Goal: Find specific page/section: Find specific page/section

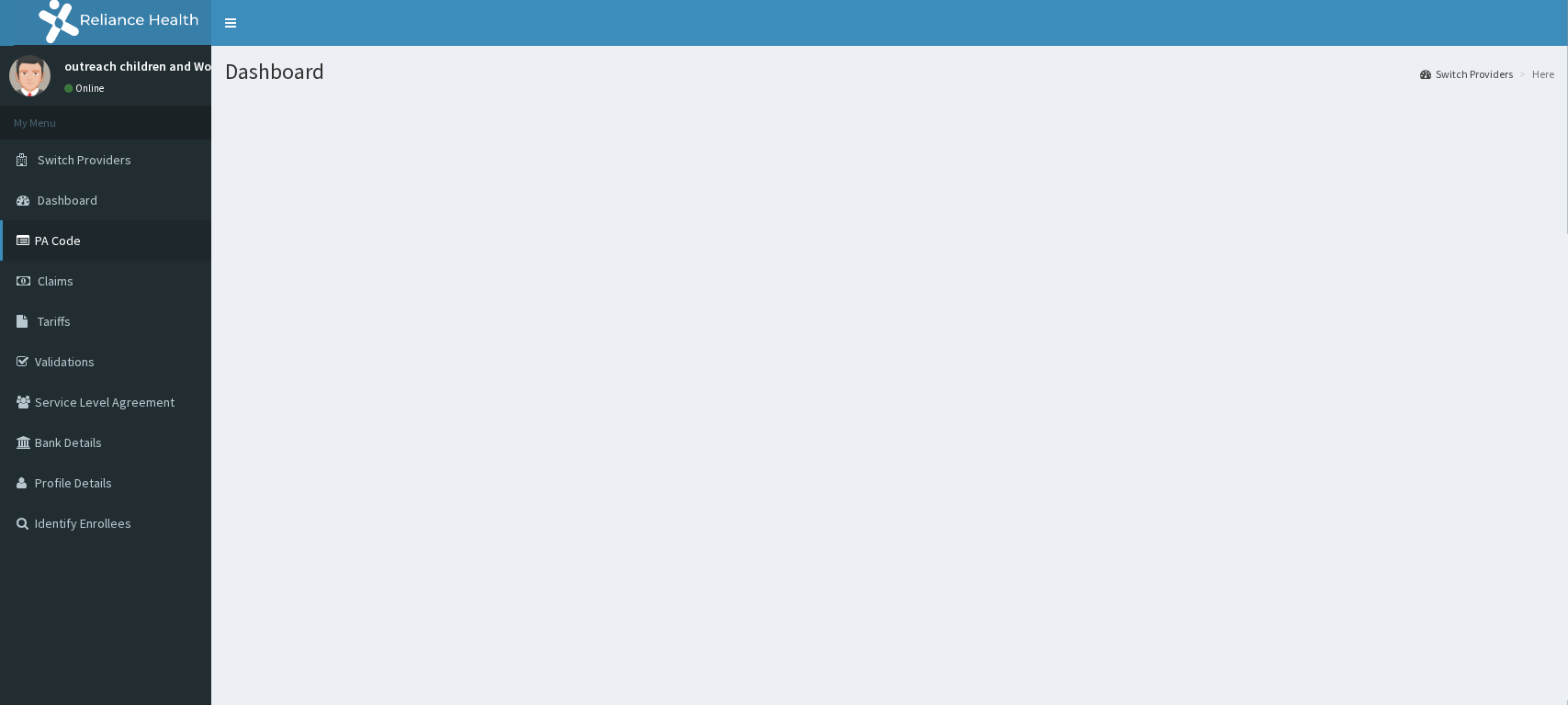
click at [61, 245] on link "PA Code" at bounding box center [105, 241] width 211 height 41
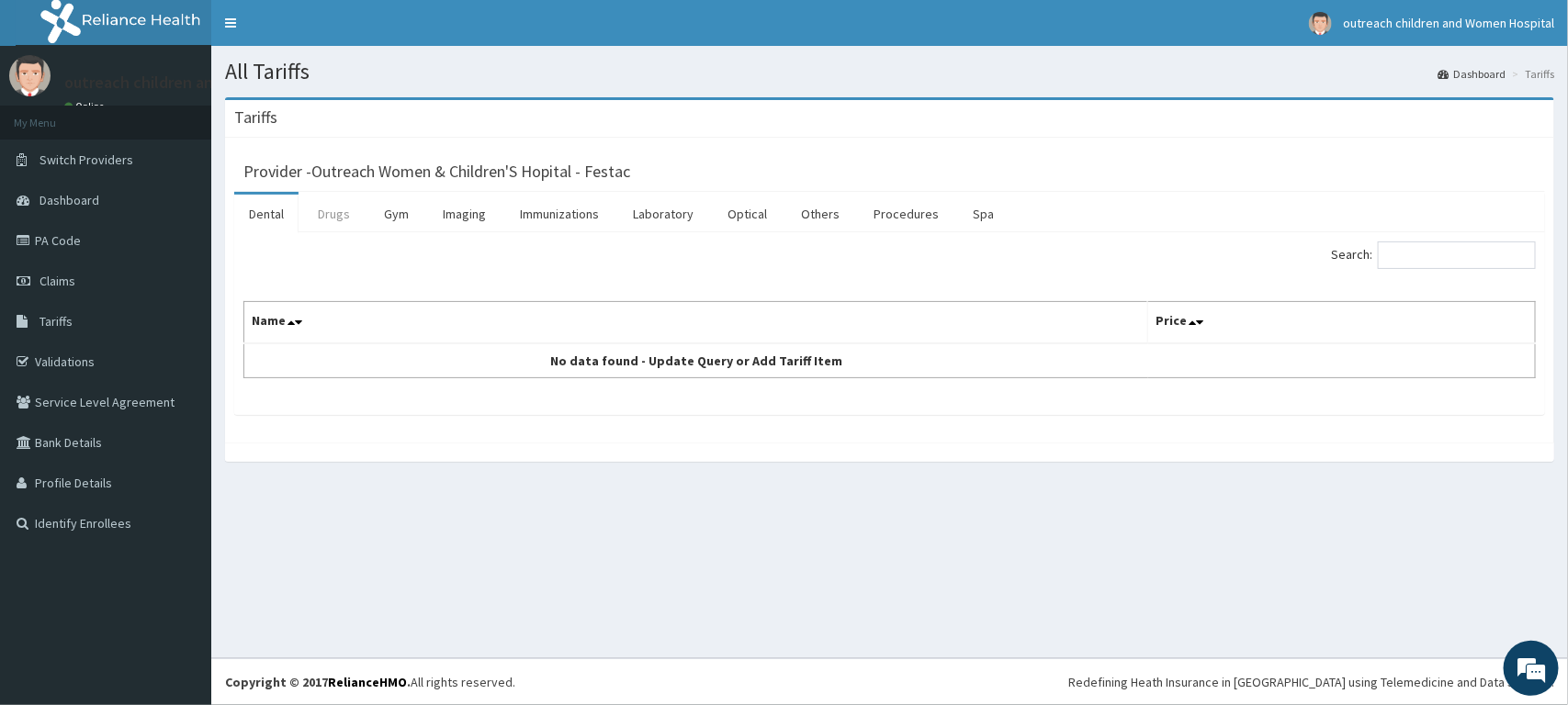
click at [318, 211] on link "Drugs" at bounding box center [334, 214] width 61 height 39
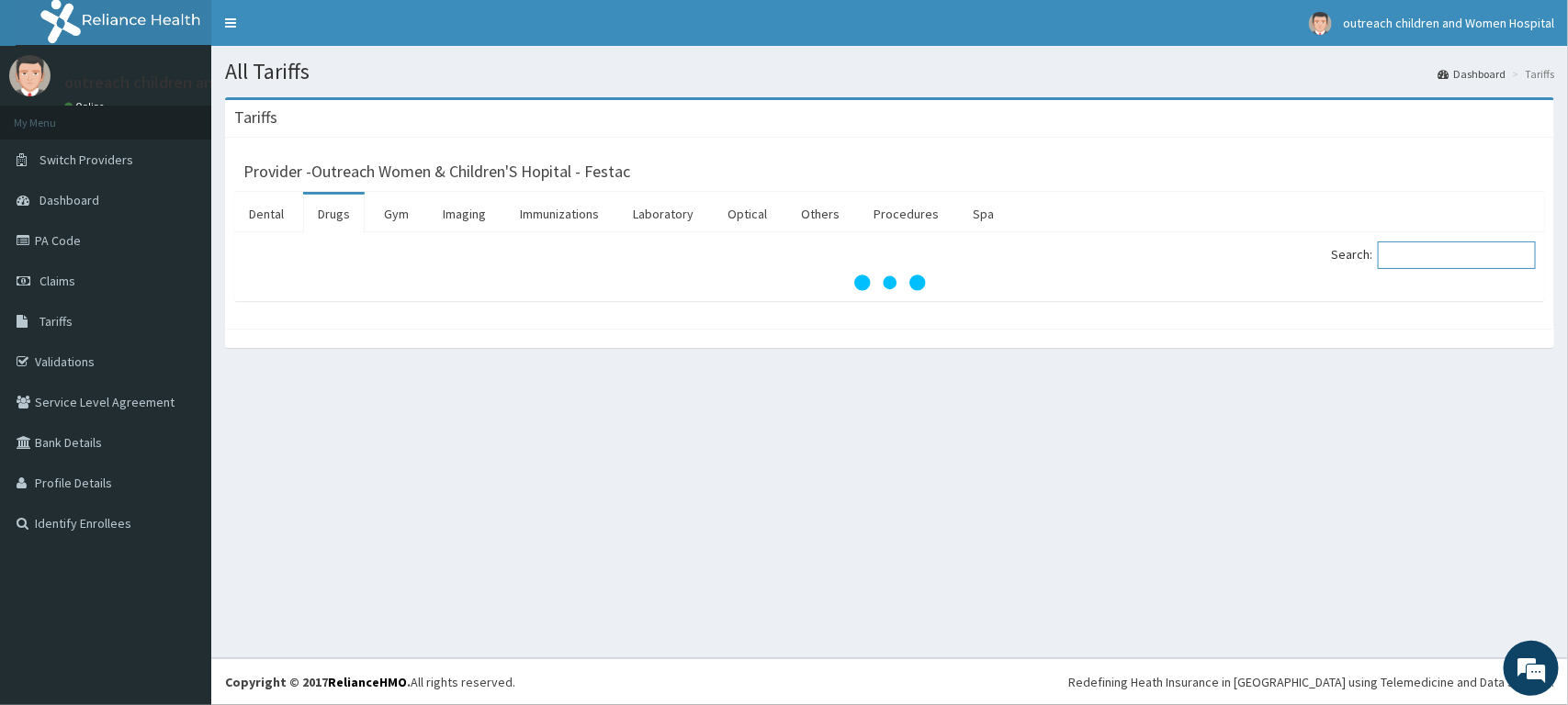
drag, startPoint x: 1486, startPoint y: 260, endPoint x: 1445, endPoint y: 257, distance: 41.1
click at [1480, 259] on input "Search:" at bounding box center [1457, 255] width 158 height 27
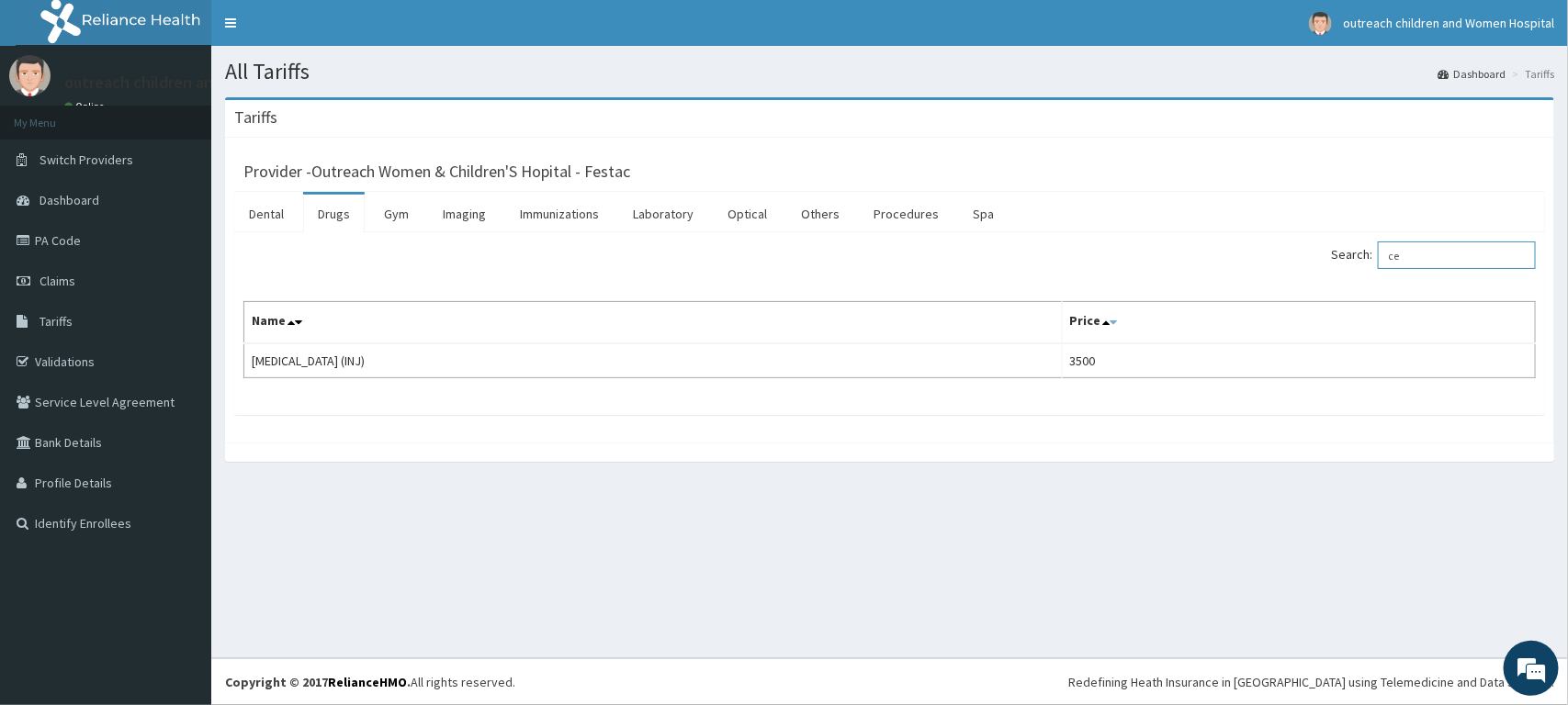
type input "c"
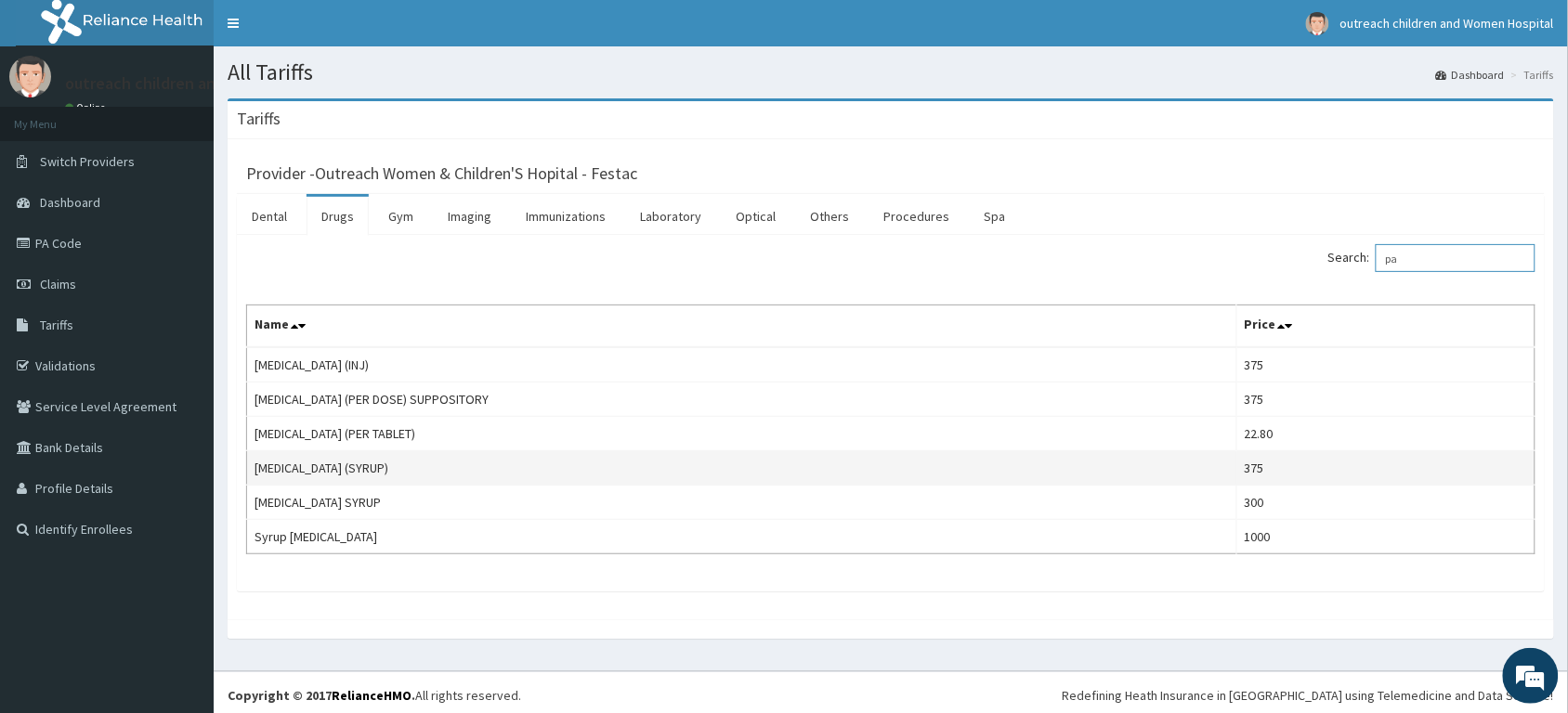
type input "p"
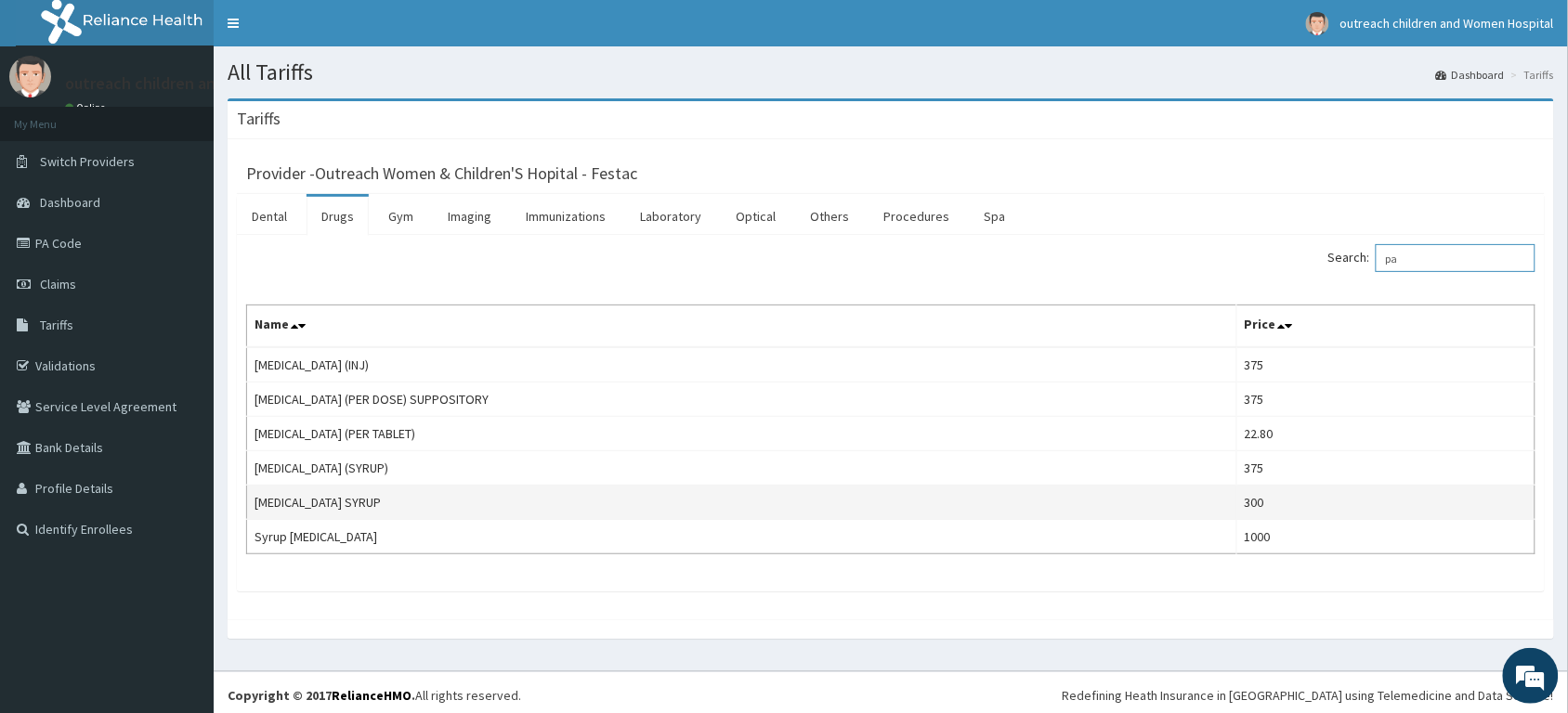
type input "p"
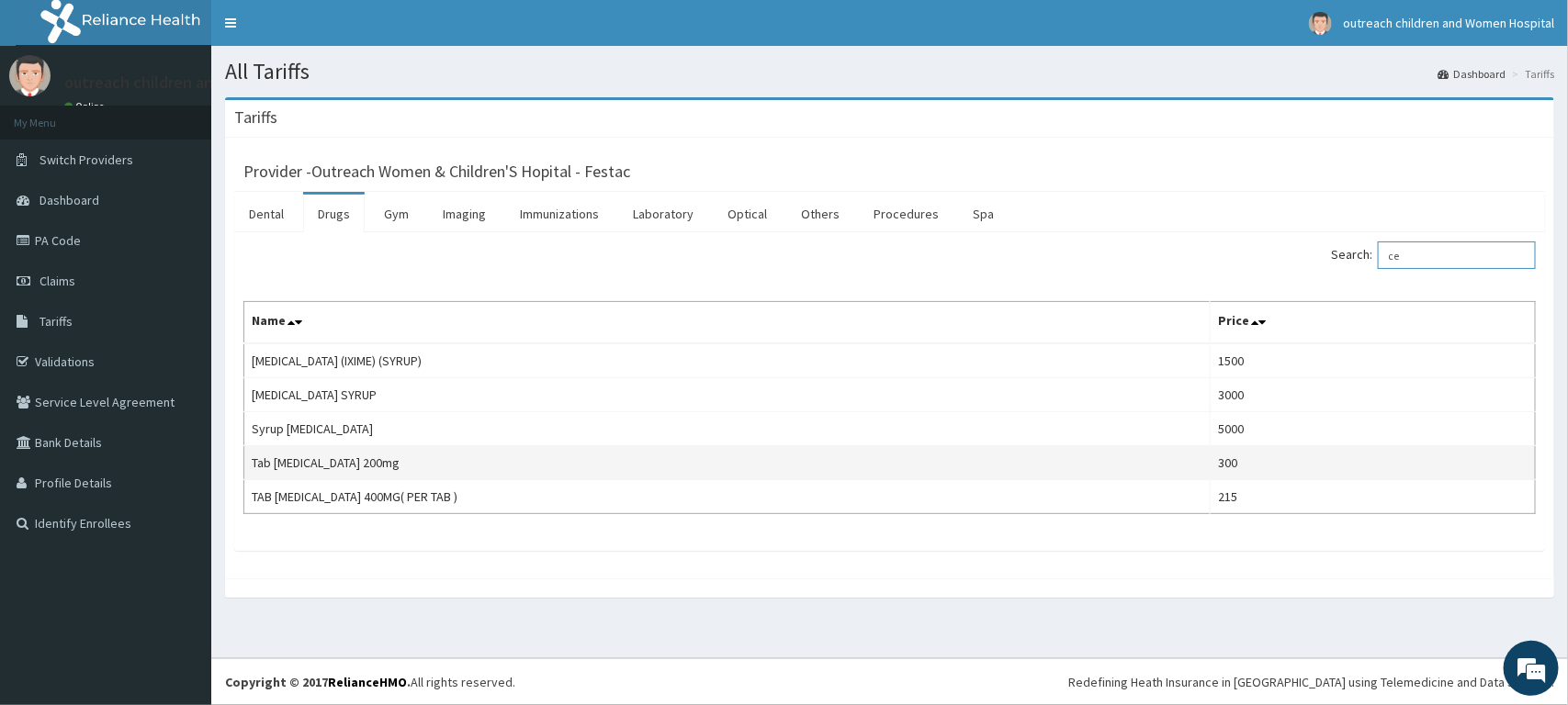
type input "c"
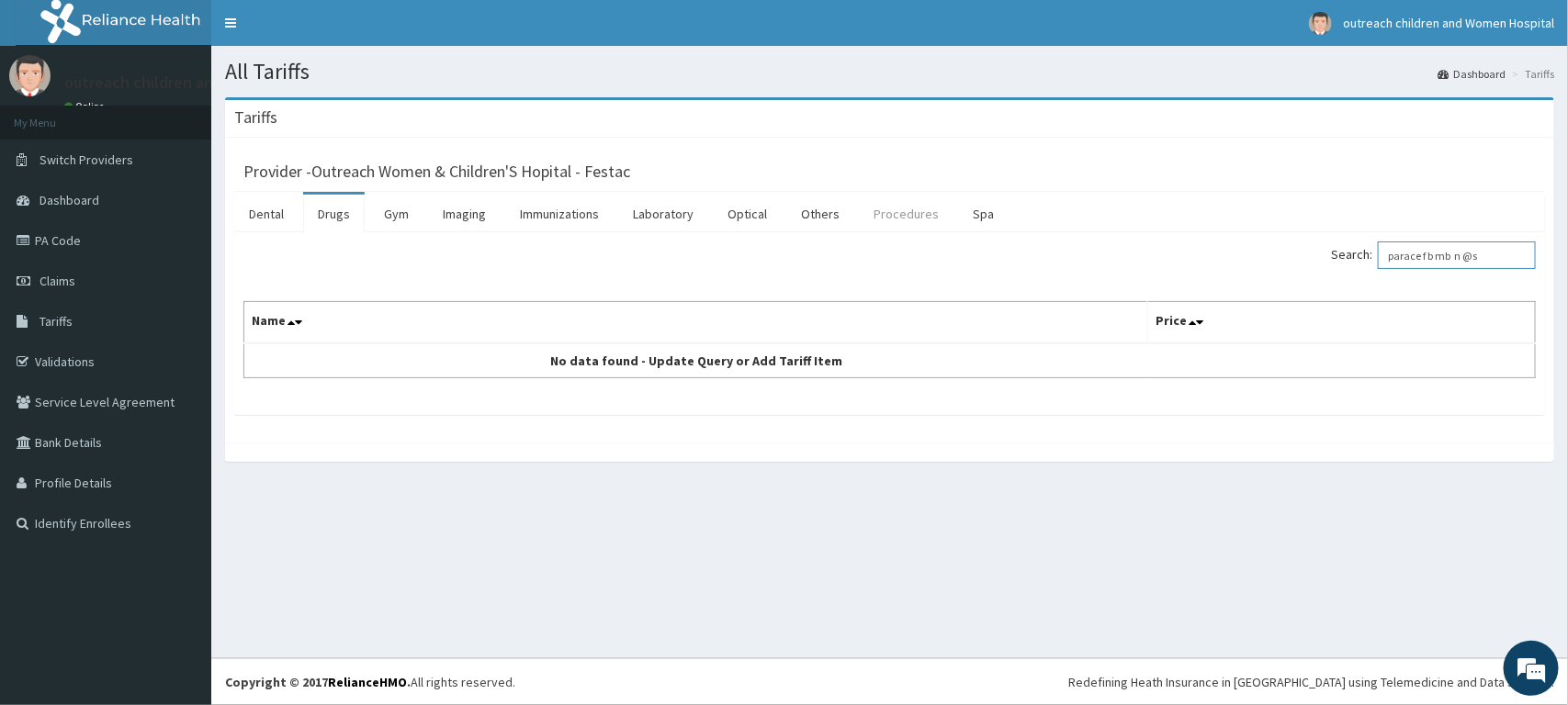
type input "parace f b mb n @s"
click at [915, 216] on link "Procedures" at bounding box center [906, 214] width 94 height 39
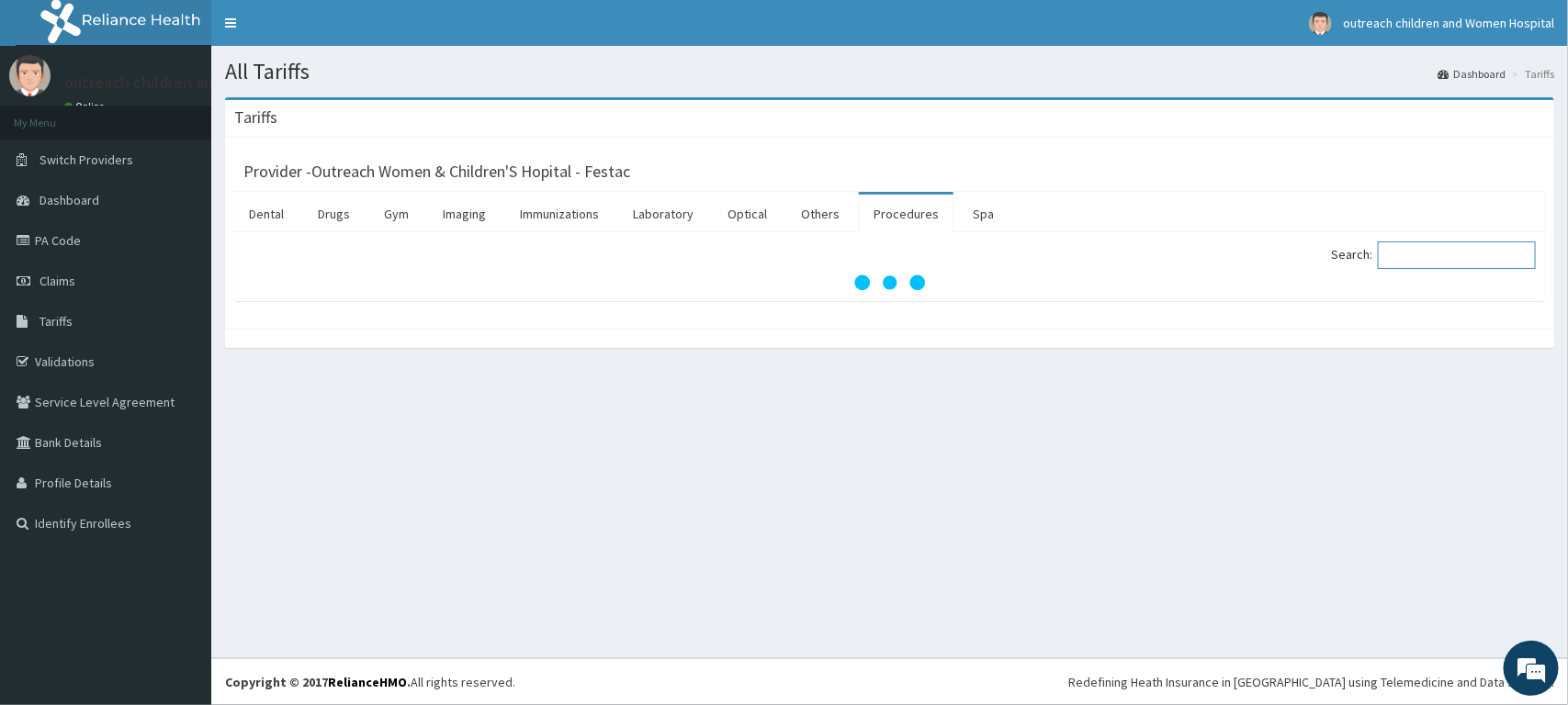
click at [1449, 254] on input "Search:" at bounding box center [1457, 255] width 158 height 27
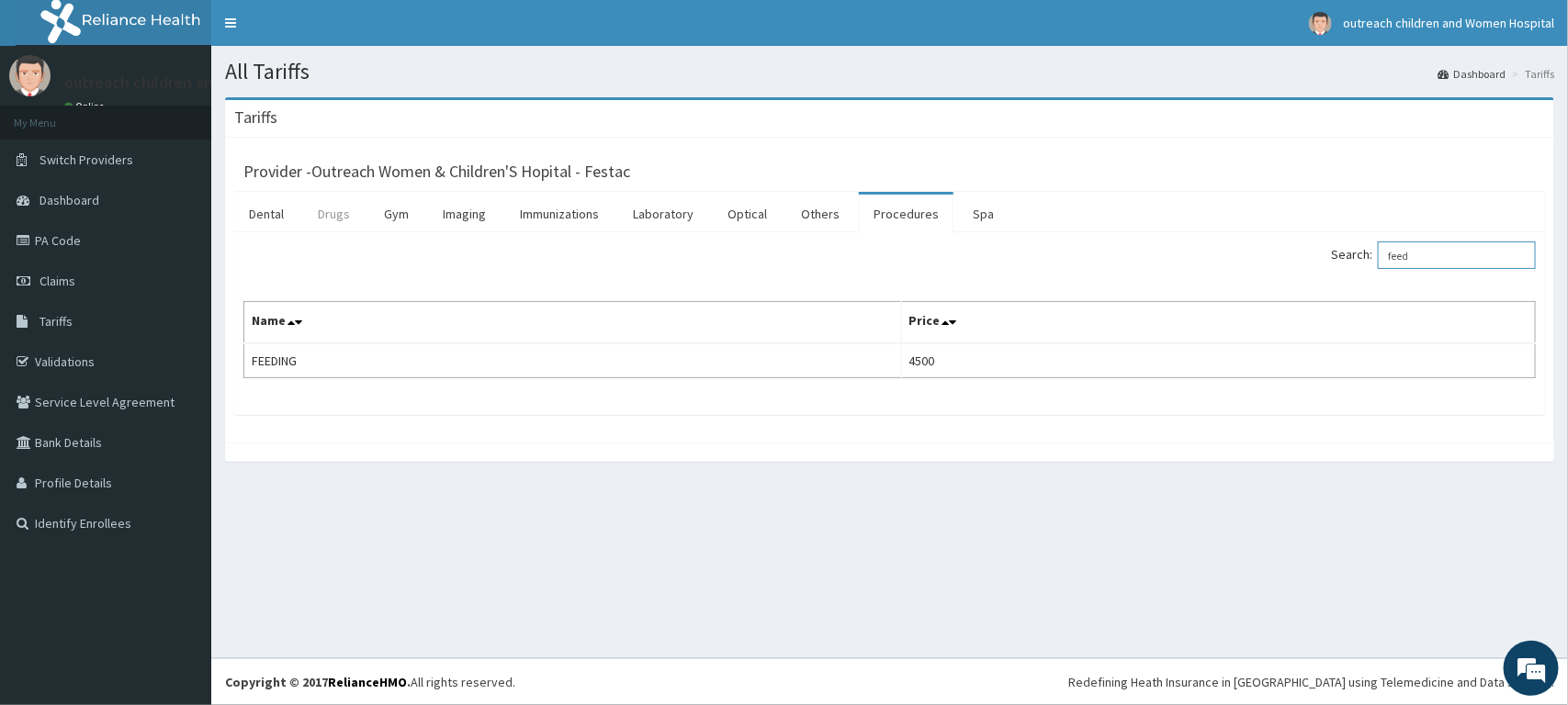
type input "feed"
click at [346, 212] on link "Drugs" at bounding box center [334, 214] width 61 height 39
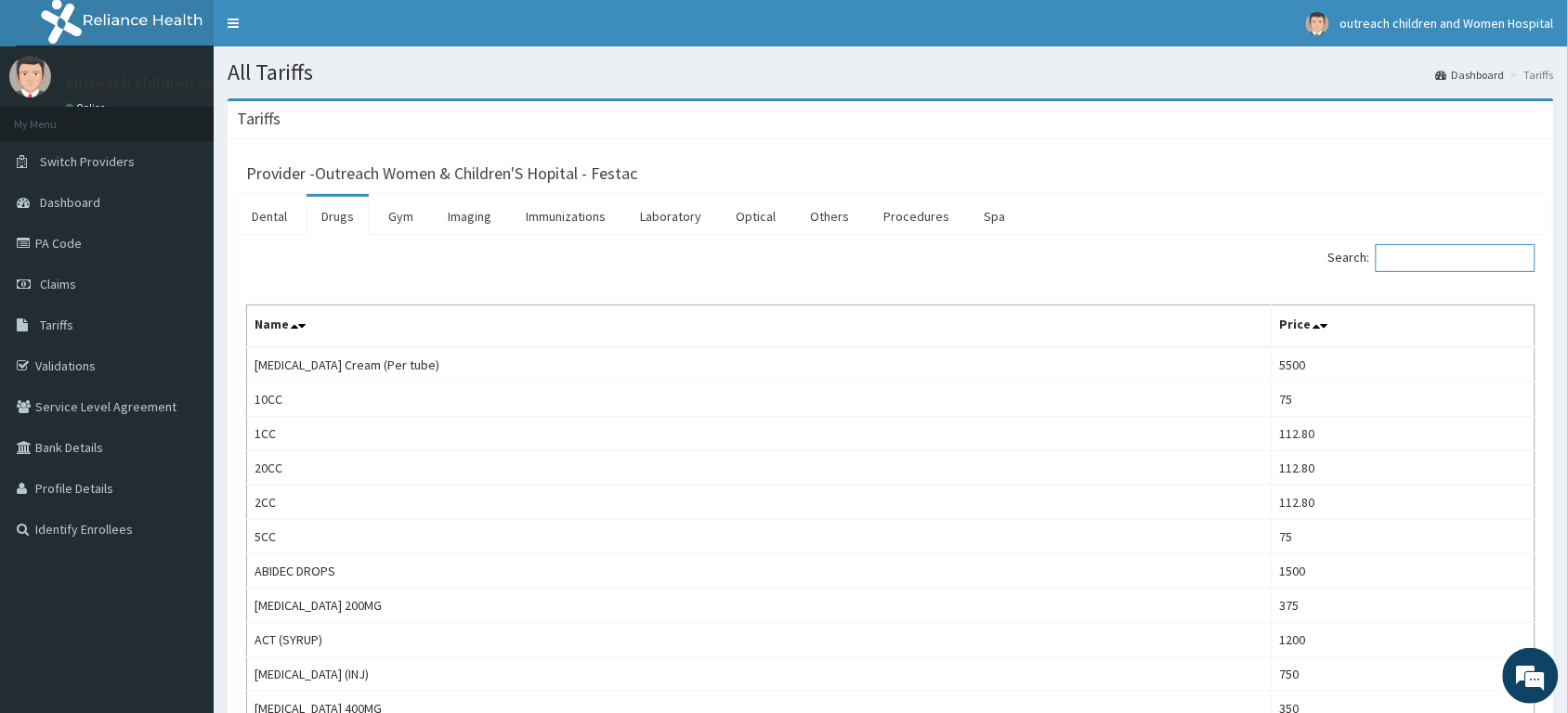
drag, startPoint x: 1489, startPoint y: 262, endPoint x: 1442, endPoint y: 293, distance: 56.3
click at [1488, 263] on input "Search:" at bounding box center [1456, 258] width 159 height 28
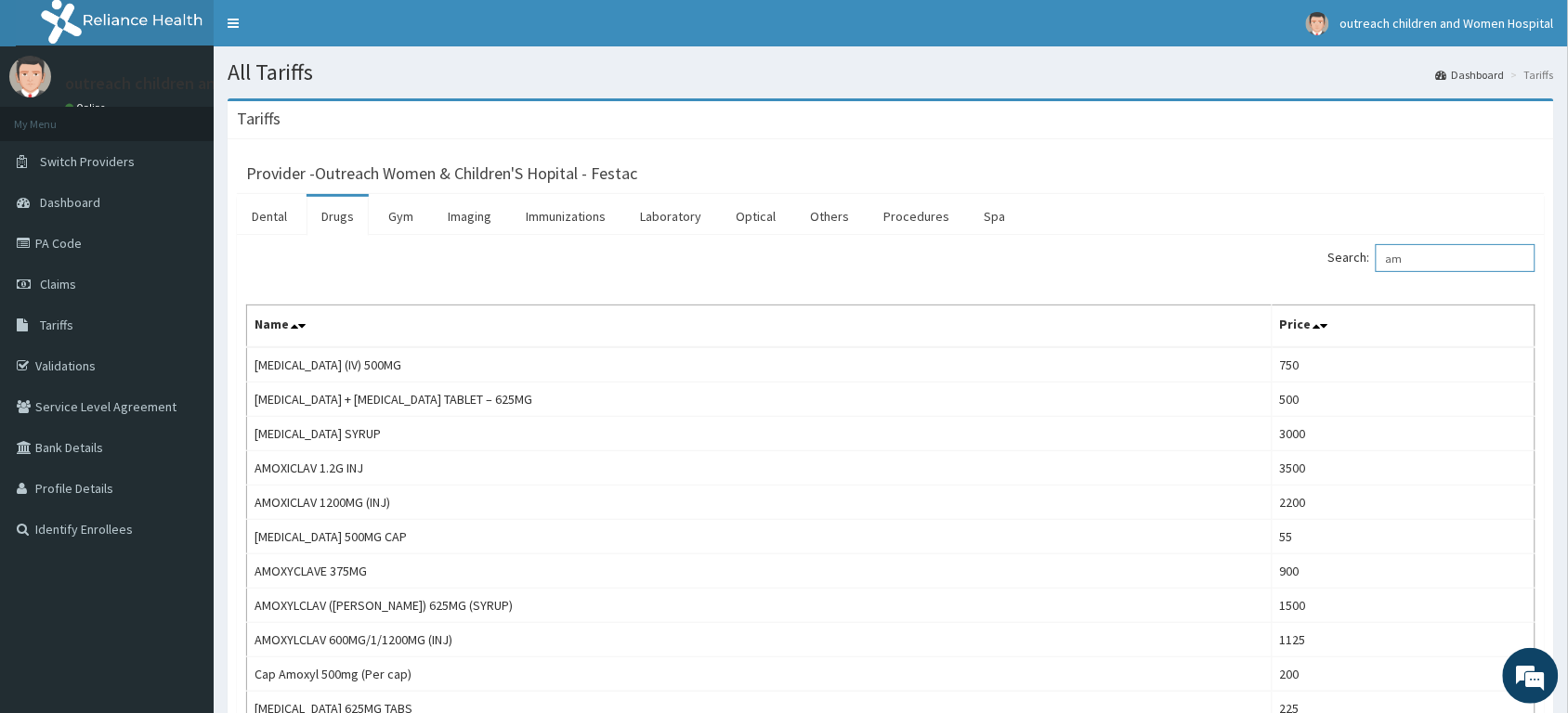
type input "a"
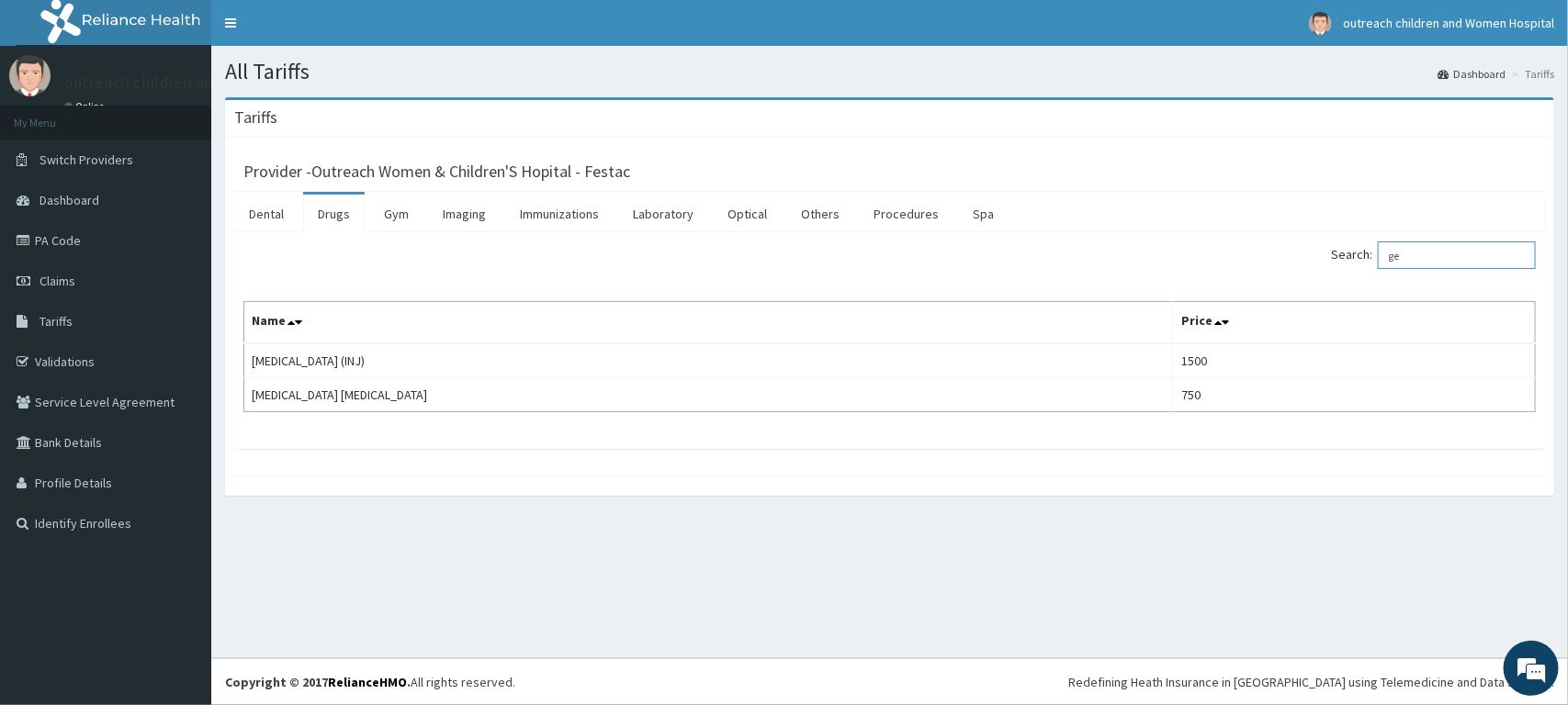
type input "g"
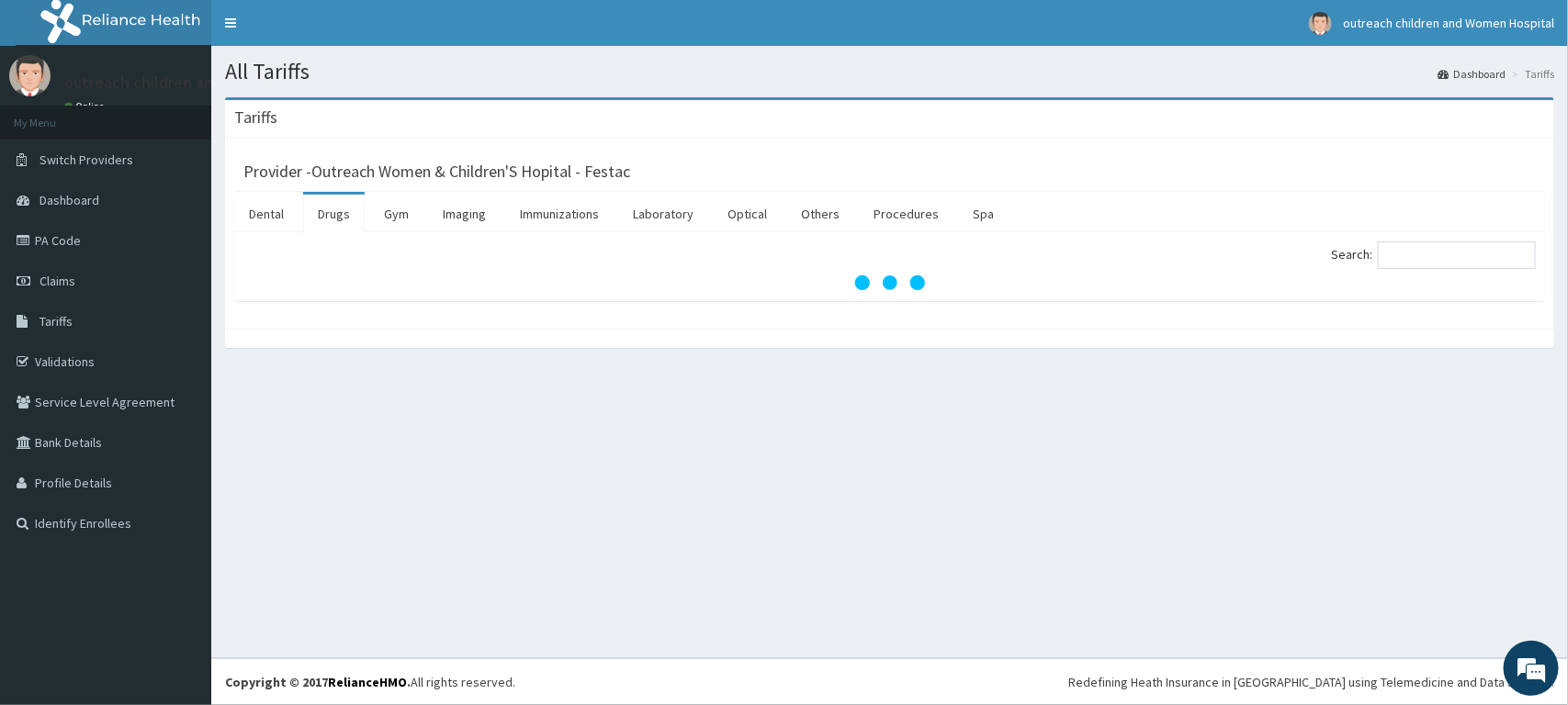
click at [990, 264] on div "Search:" at bounding box center [1220, 257] width 633 height 32
click at [1555, 662] on body "R EL Toggle navigation outreach children and Women Hospital outreach children a…" at bounding box center [784, 352] width 1568 height 705
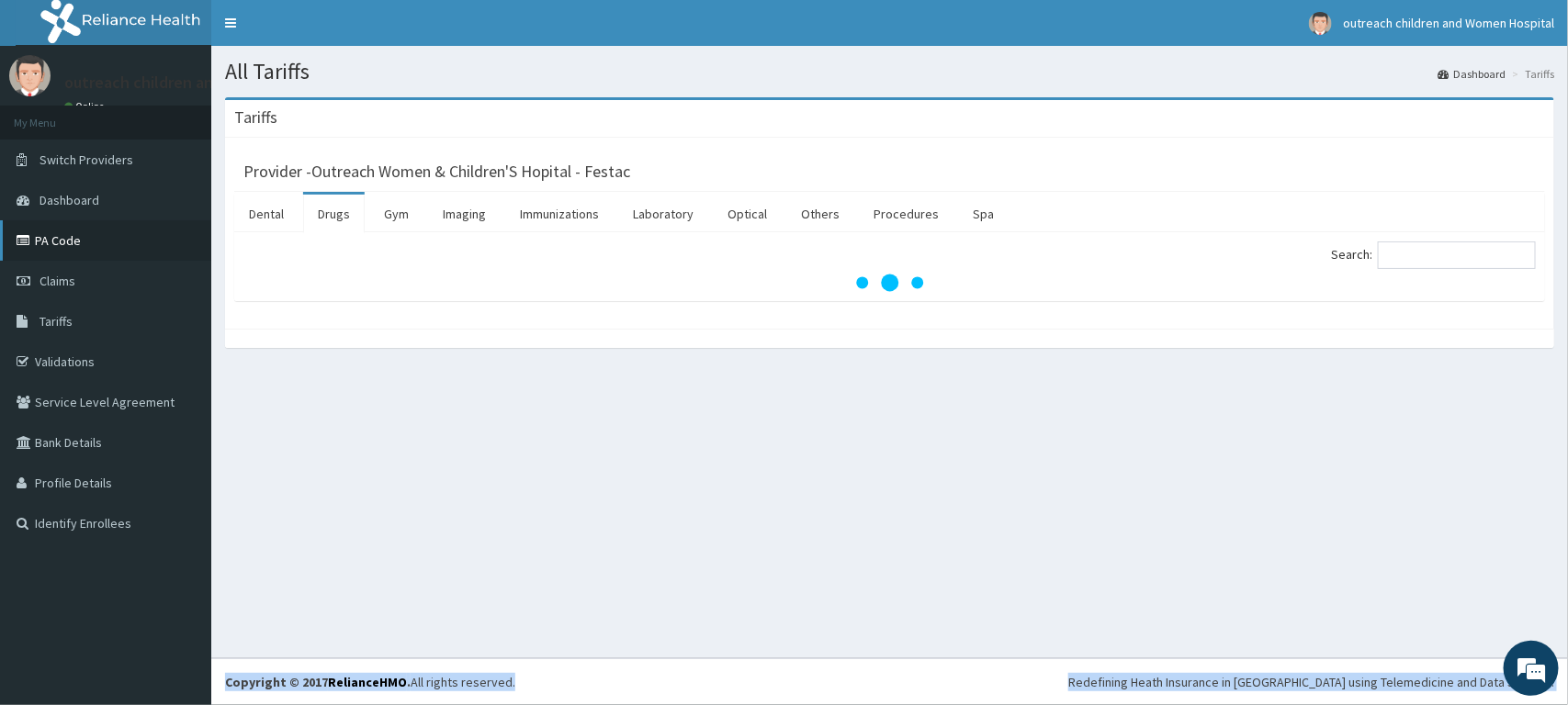
click at [75, 232] on link "PA Code" at bounding box center [105, 241] width 211 height 41
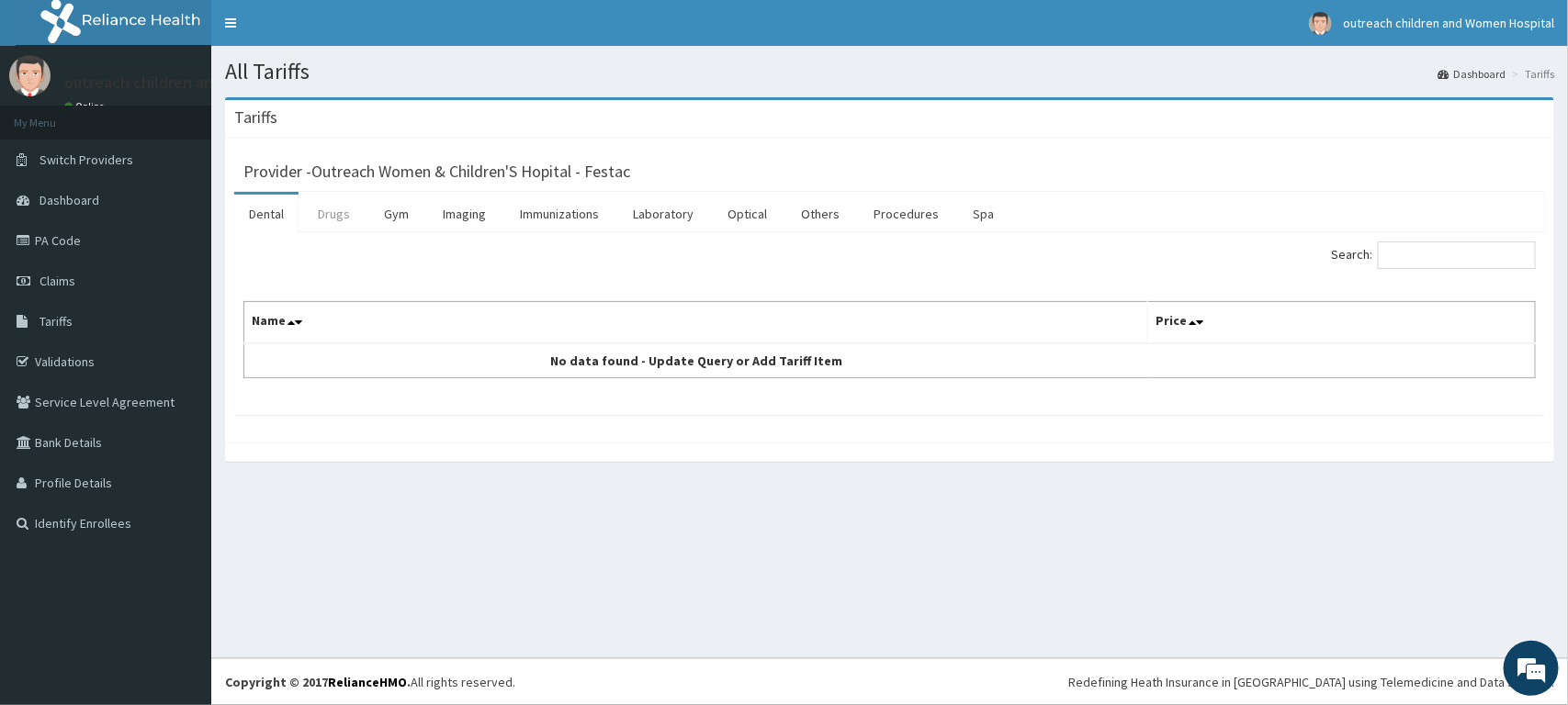
click at [332, 225] on link "Drugs" at bounding box center [334, 214] width 61 height 39
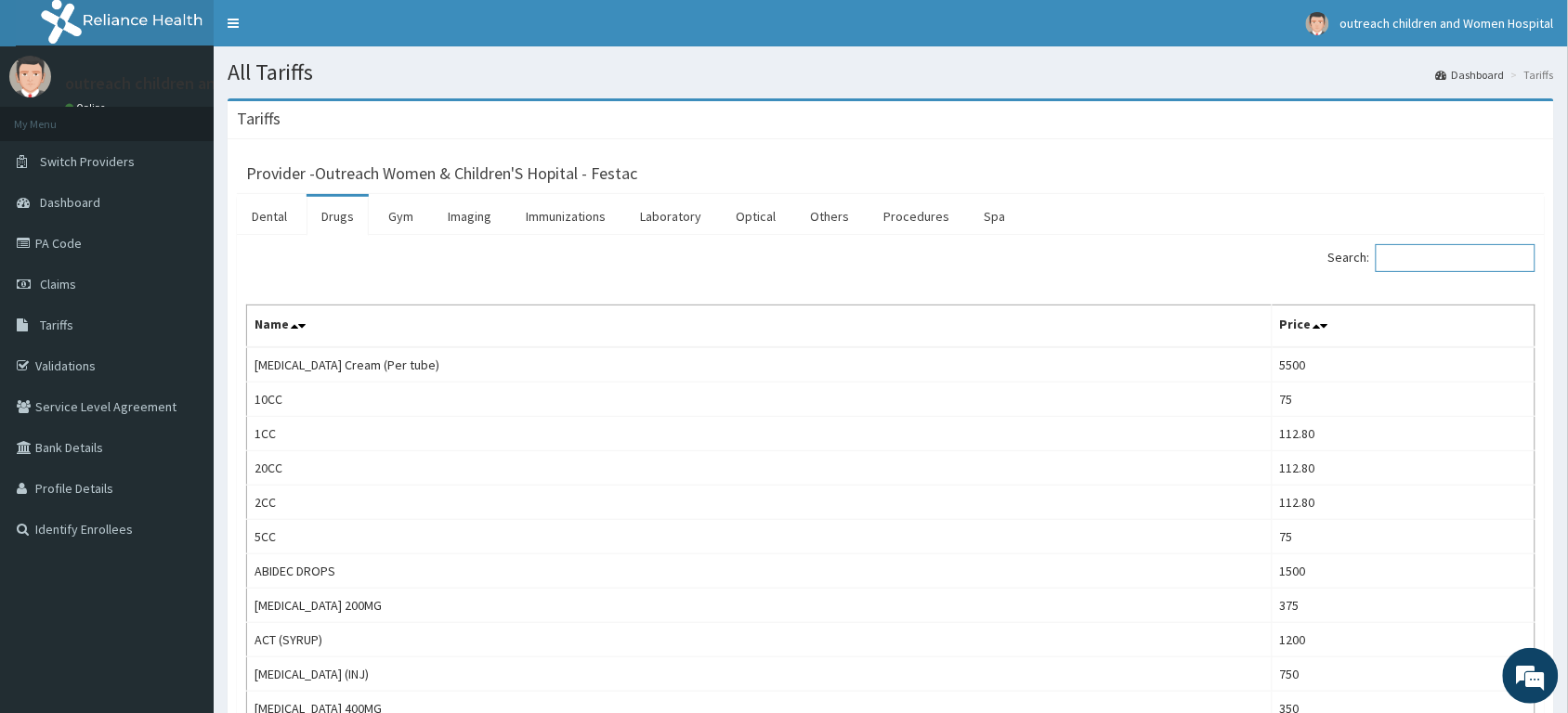
click at [1470, 267] on input "Search:" at bounding box center [1456, 258] width 159 height 28
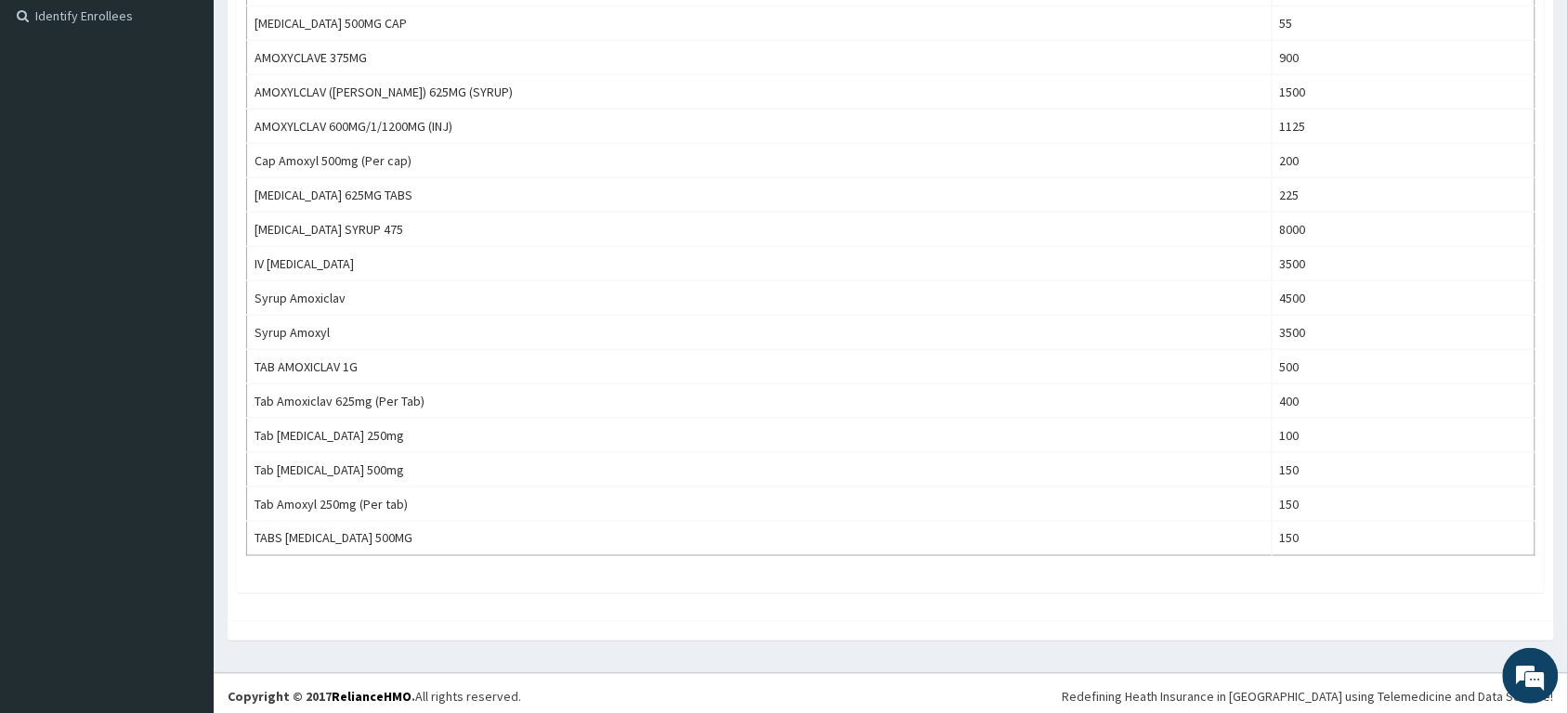
scroll to position [525, 0]
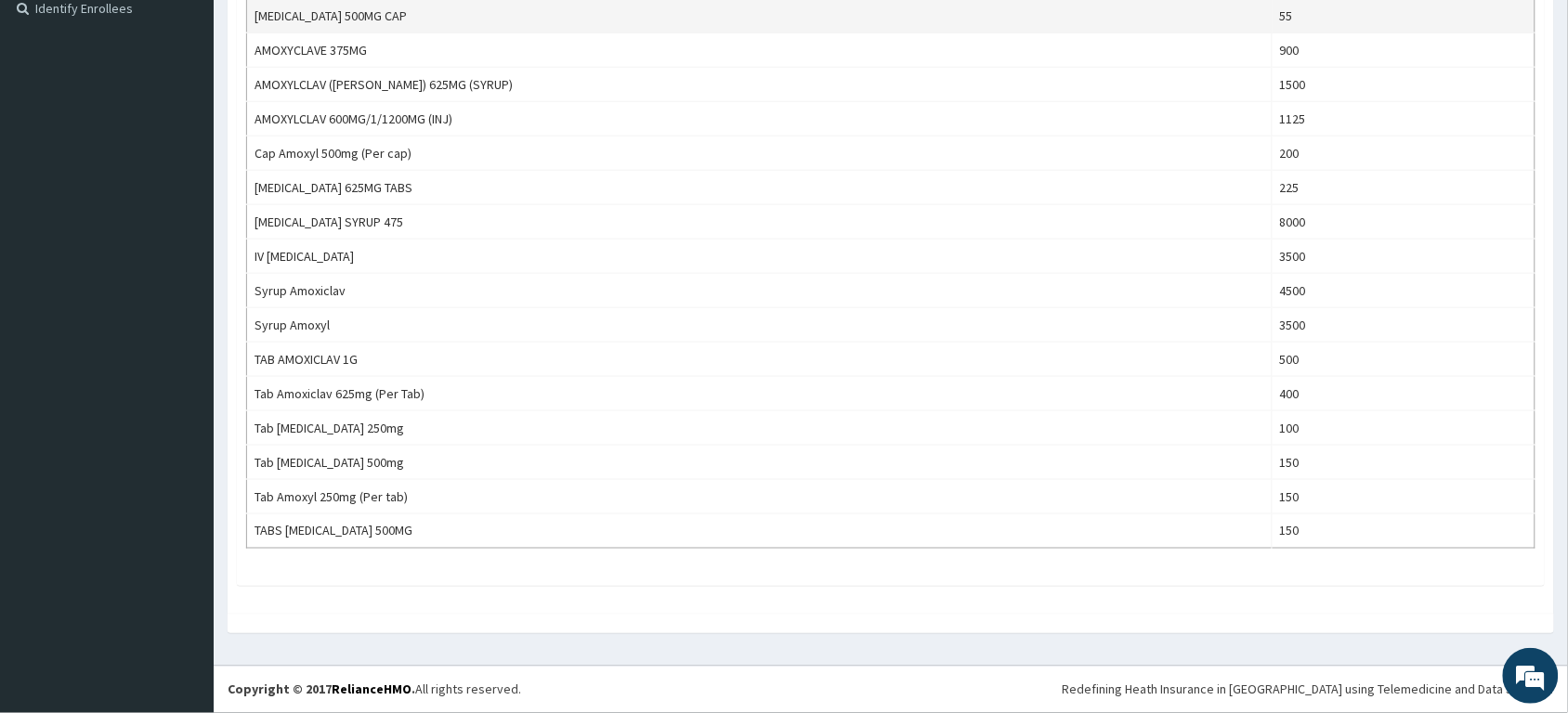
type input "amox"
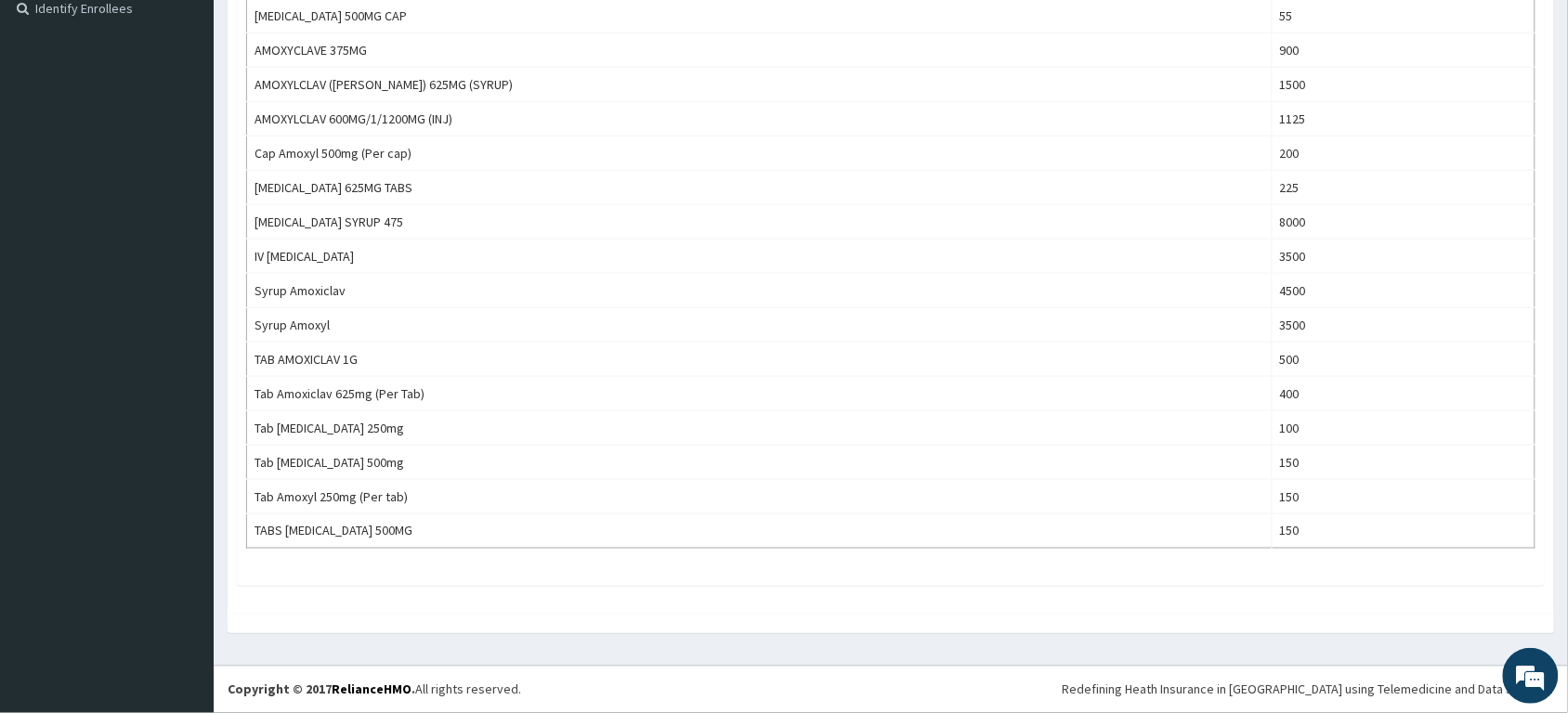
scroll to position [0, 0]
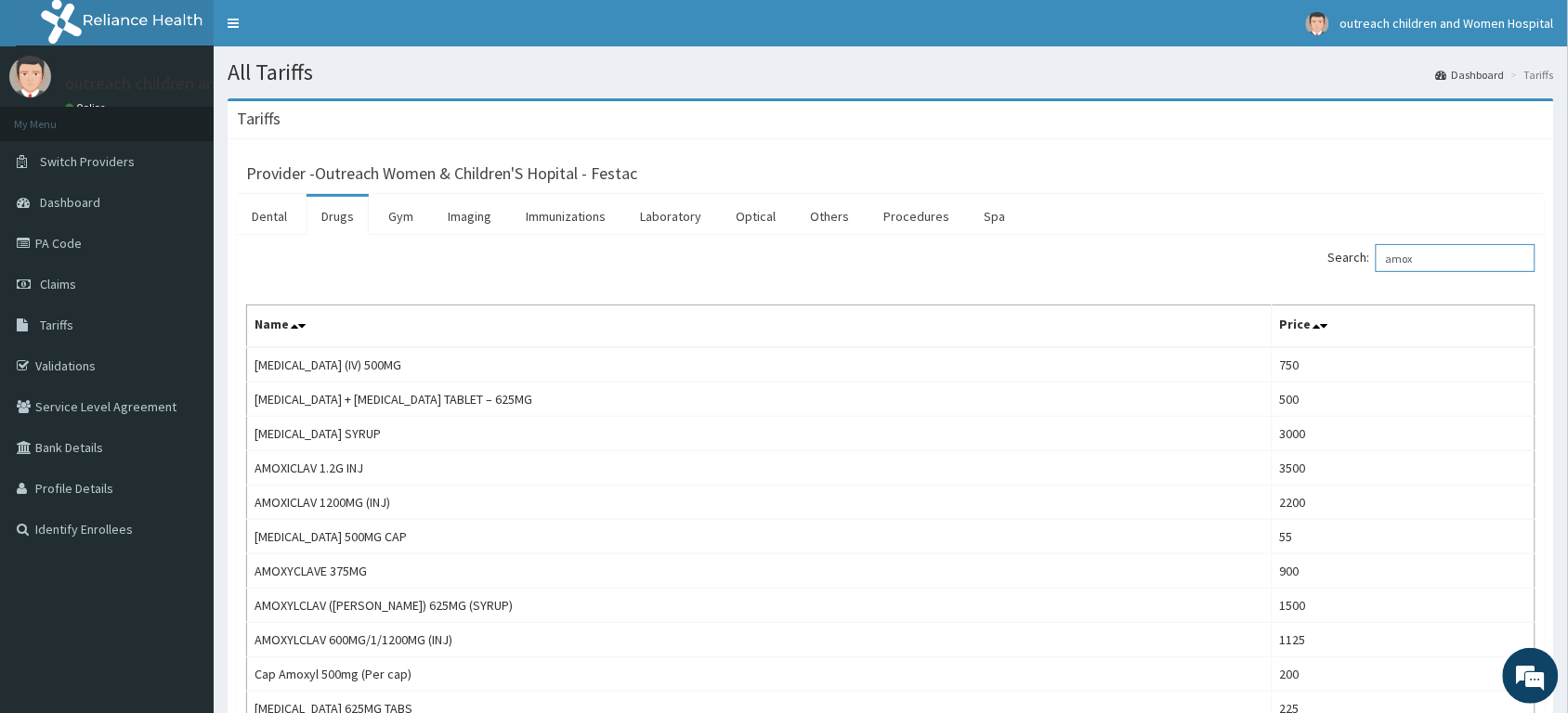
click at [1454, 252] on input "amox" at bounding box center [1456, 258] width 159 height 28
click at [99, 252] on link "PA Code" at bounding box center [106, 244] width 213 height 41
